Goal: Task Accomplishment & Management: Manage account settings

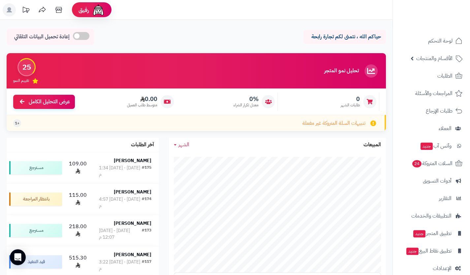
click at [86, 37] on span at bounding box center [81, 36] width 16 height 8
click at [123, 38] on span at bounding box center [127, 36] width 16 height 8
click at [457, 236] on link "تطبيق المتجر جديد" at bounding box center [430, 233] width 69 height 16
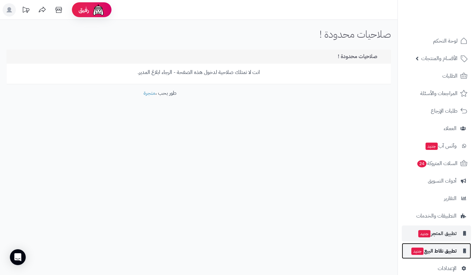
click at [447, 255] on span "تطبيق نقاط البيع جديد" at bounding box center [433, 250] width 46 height 9
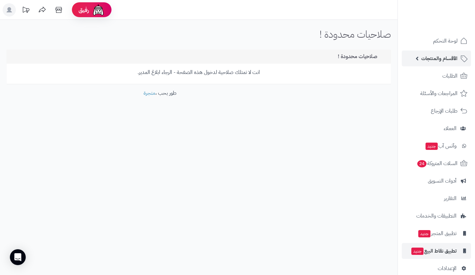
click at [454, 52] on link "الأقسام والمنتجات" at bounding box center [435, 58] width 69 height 16
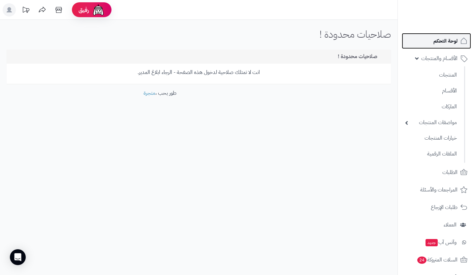
click at [455, 39] on span "لوحة التحكم" at bounding box center [445, 40] width 24 height 9
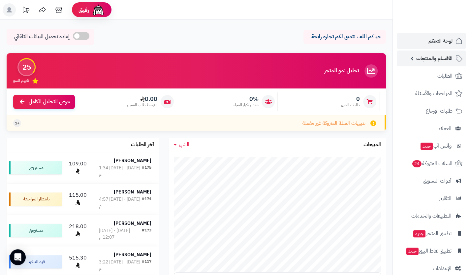
click at [441, 56] on span "الأقسام والمنتجات" at bounding box center [434, 58] width 36 height 9
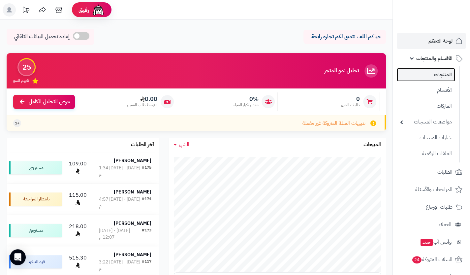
click at [442, 68] on link "المنتجات" at bounding box center [425, 75] width 58 height 14
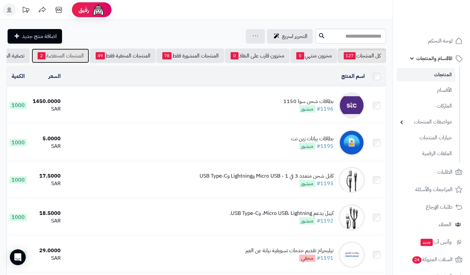
click at [75, 51] on link "المنتجات المخفضة 2" at bounding box center [60, 55] width 57 height 15
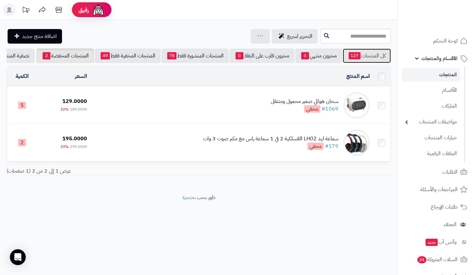
click at [363, 62] on link "كل المنتجات 127" at bounding box center [366, 55] width 48 height 15
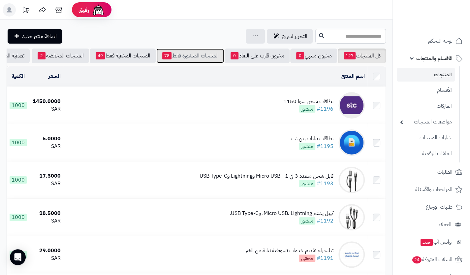
click at [204, 54] on link "المنتجات المنشورة فقط 78" at bounding box center [190, 55] width 68 height 15
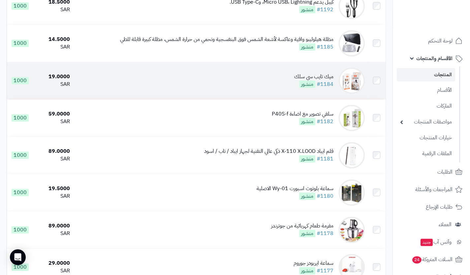
scroll to position [217, 0]
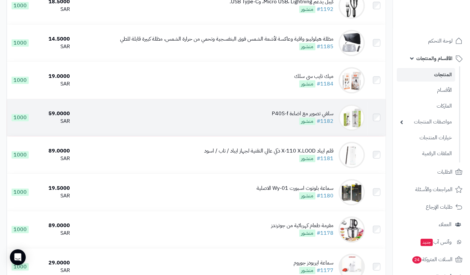
click at [381, 119] on td at bounding box center [376, 117] width 18 height 37
click at [379, 126] on td at bounding box center [376, 117] width 18 height 37
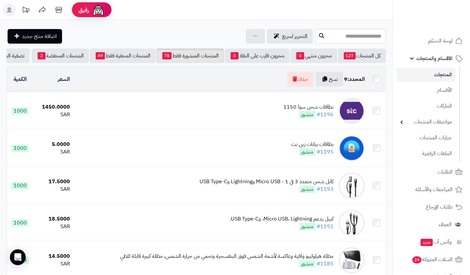
scroll to position [5, 0]
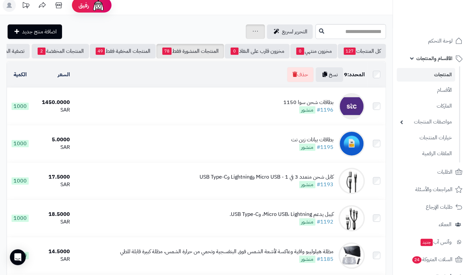
click at [246, 31] on div "جرد مخزون المنتجات جرد مخزون الخيارات فقط تعديل أسعار المنتجات الملصقات تصدير ا…" at bounding box center [255, 31] width 19 height 15
click at [246, 33] on div "جرد مخزون المنتجات جرد مخزون الخيارات فقط تعديل أسعار المنتجات الملصقات تصدير ا…" at bounding box center [255, 31] width 19 height 15
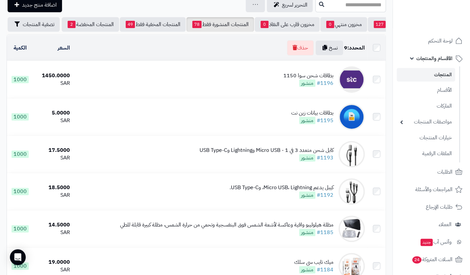
scroll to position [0, 0]
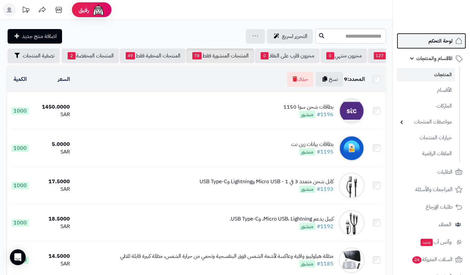
click at [458, 35] on link "لوحة التحكم" at bounding box center [430, 41] width 69 height 16
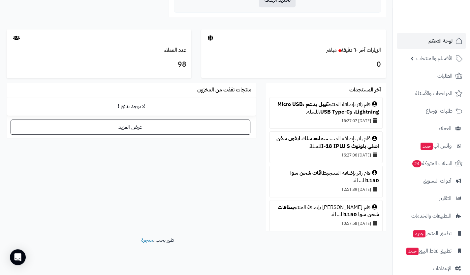
scroll to position [344, 0]
